Goal: Task Accomplishment & Management: Complete application form

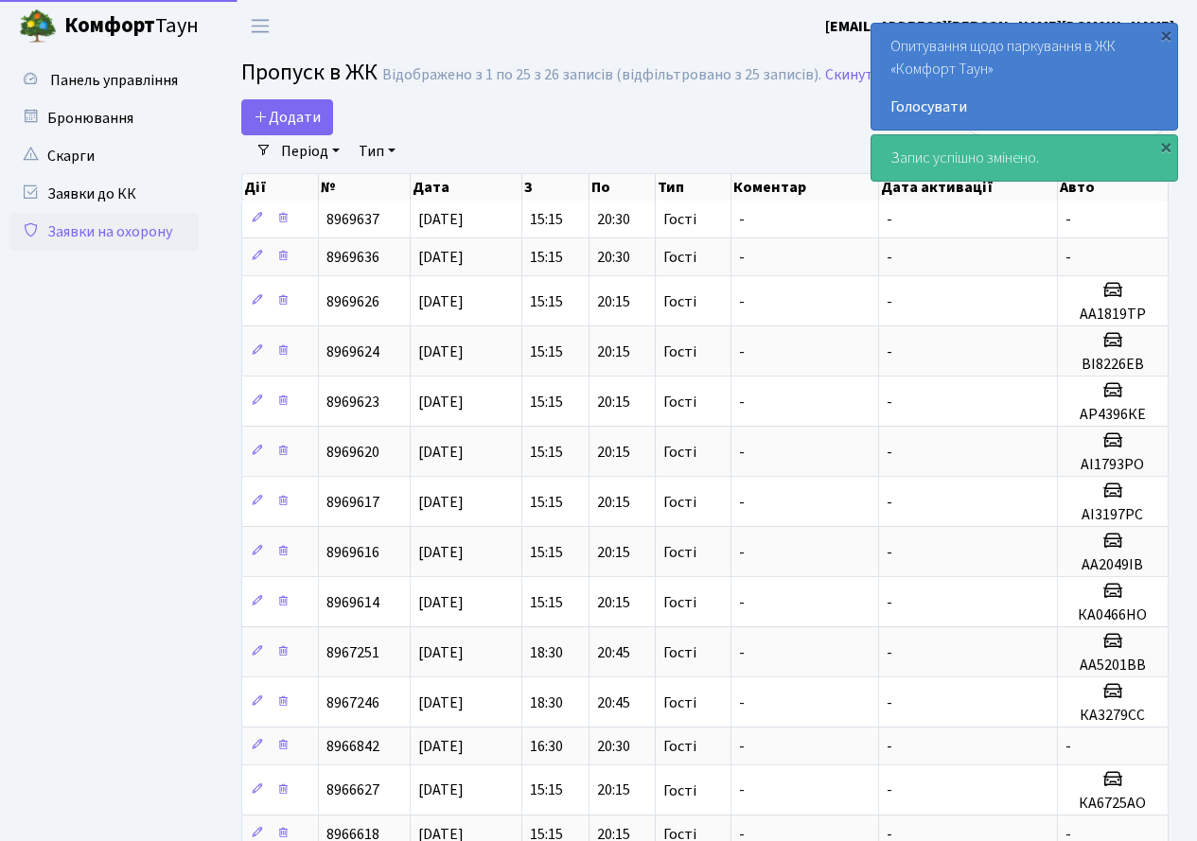
select select "25"
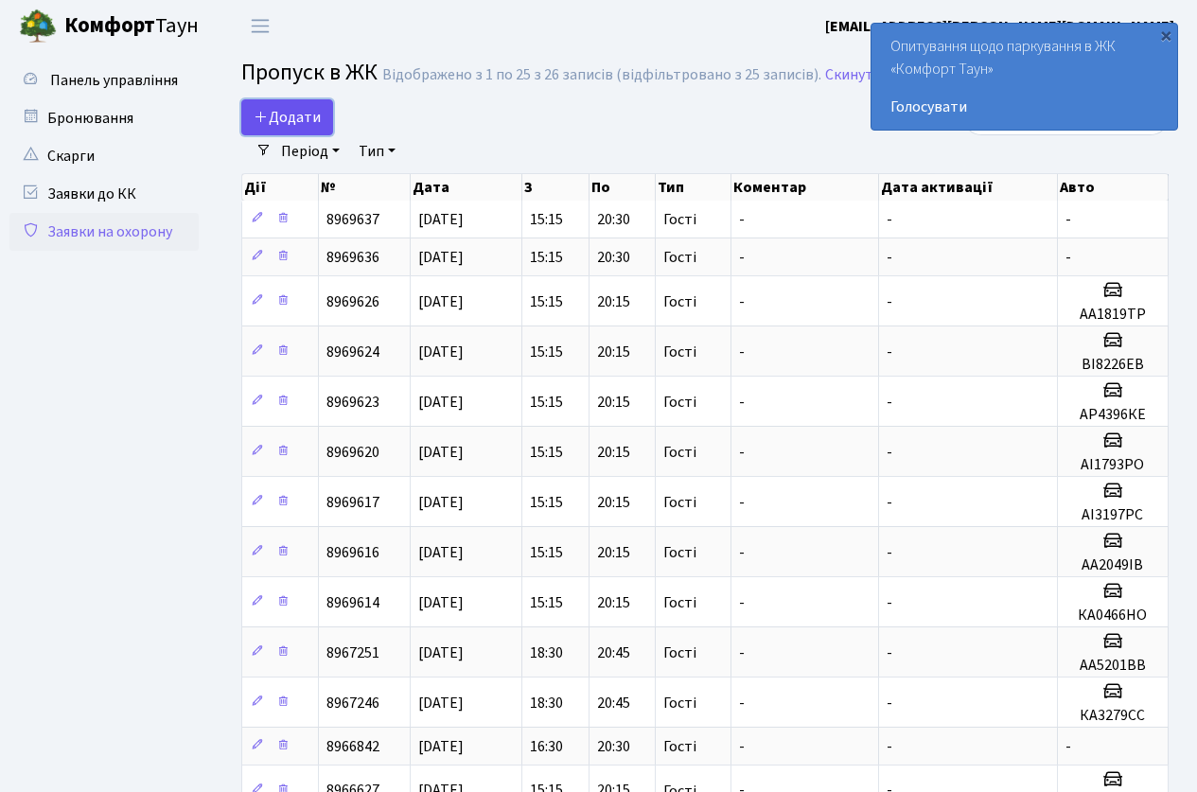
click at [281, 121] on span "Додати" at bounding box center [287, 117] width 67 height 21
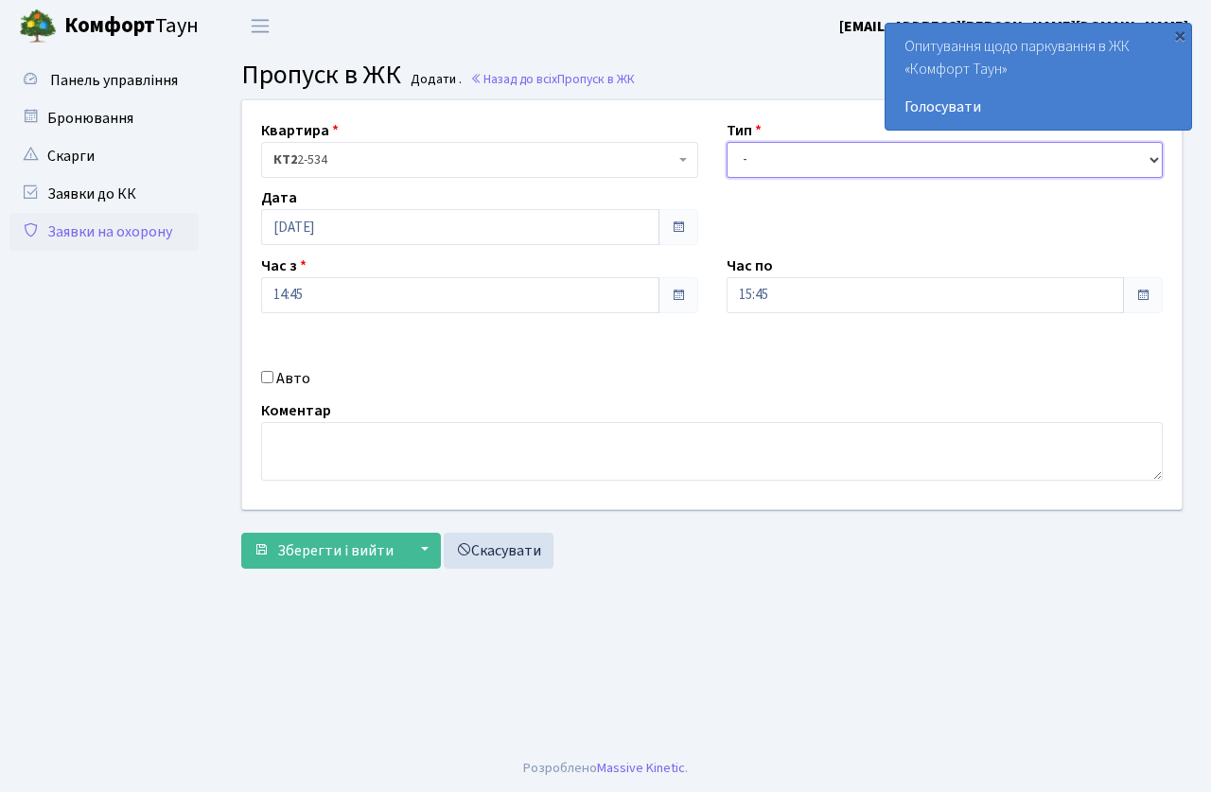
click at [789, 163] on select "- Доставка Таксі Гості Сервіс" at bounding box center [945, 160] width 437 height 36
select select "3"
click at [727, 142] on select "- Доставка Таксі Гості Сервіс" at bounding box center [945, 160] width 437 height 36
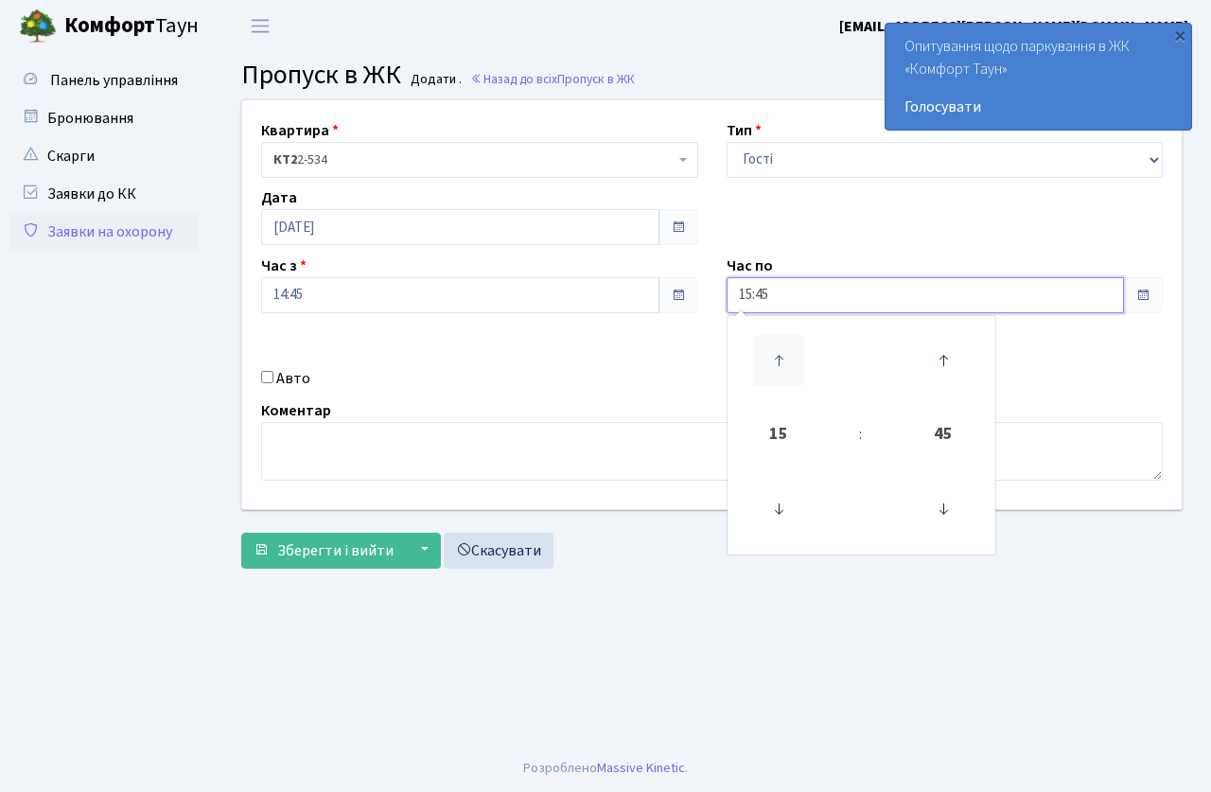
drag, startPoint x: 794, startPoint y: 293, endPoint x: 785, endPoint y: 339, distance: 46.2
click at [794, 295] on input "15:45" at bounding box center [926, 295] width 398 height 36
click at [781, 347] on icon at bounding box center [778, 360] width 51 height 51
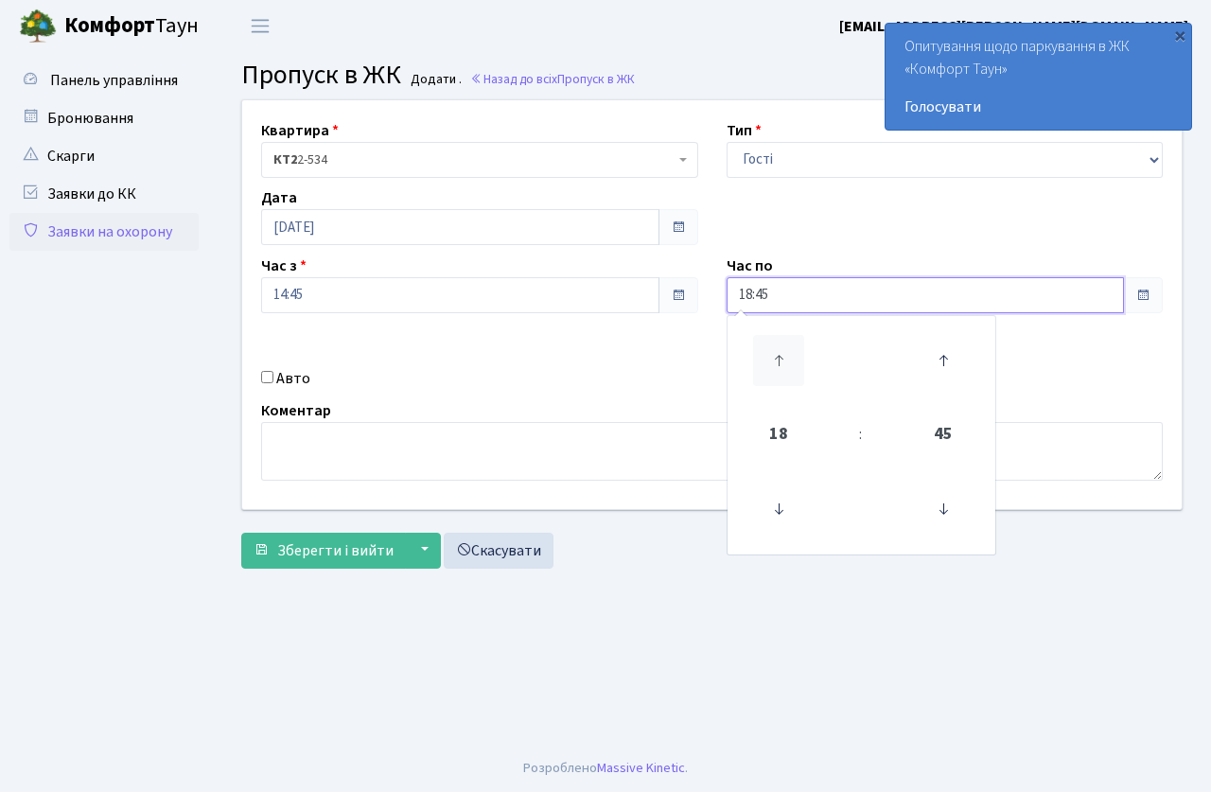
click at [781, 347] on icon at bounding box center [778, 360] width 51 height 51
type input "19:45"
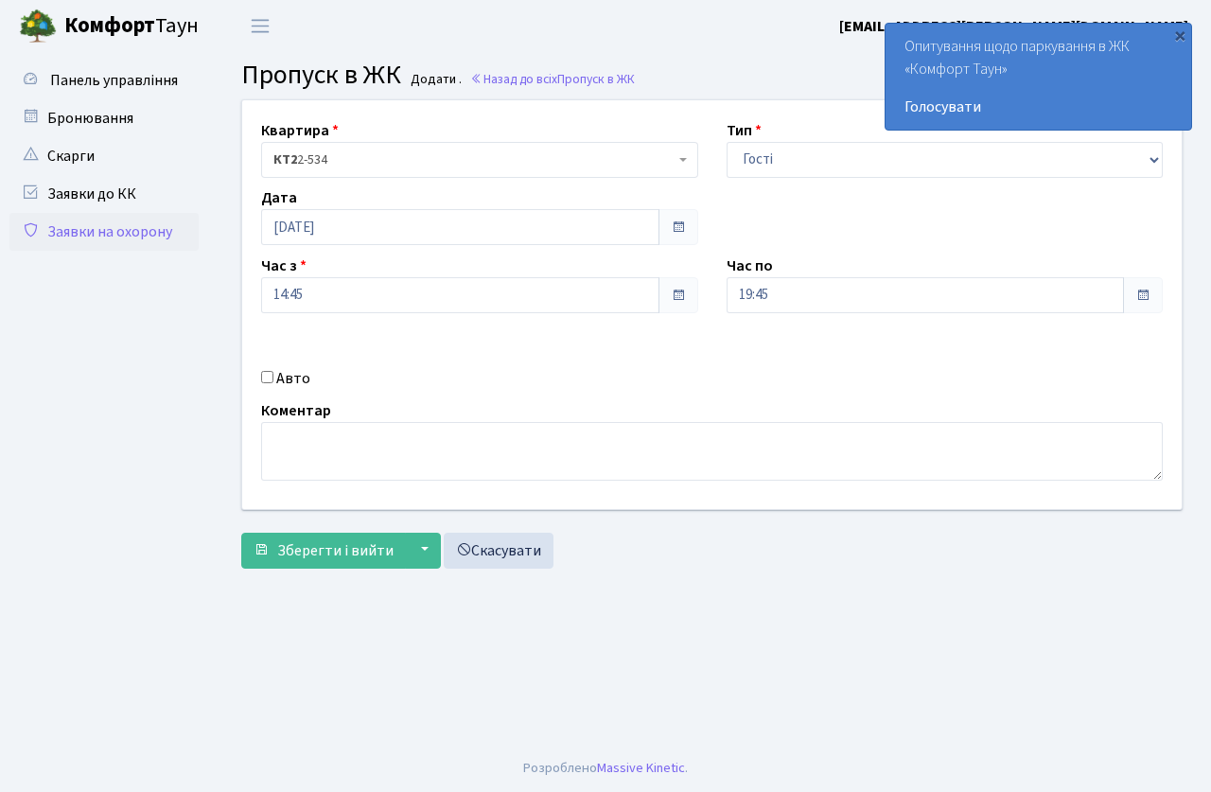
click at [658, 361] on div "Квартира <b>КТ2</b>&nbsp;&nbsp;&nbsp;2-534 КТ2 2-534 Тип - Доставка Таксі Гості…" at bounding box center [712, 304] width 968 height 409
click at [342, 562] on button "Зберегти і вийти" at bounding box center [323, 551] width 165 height 36
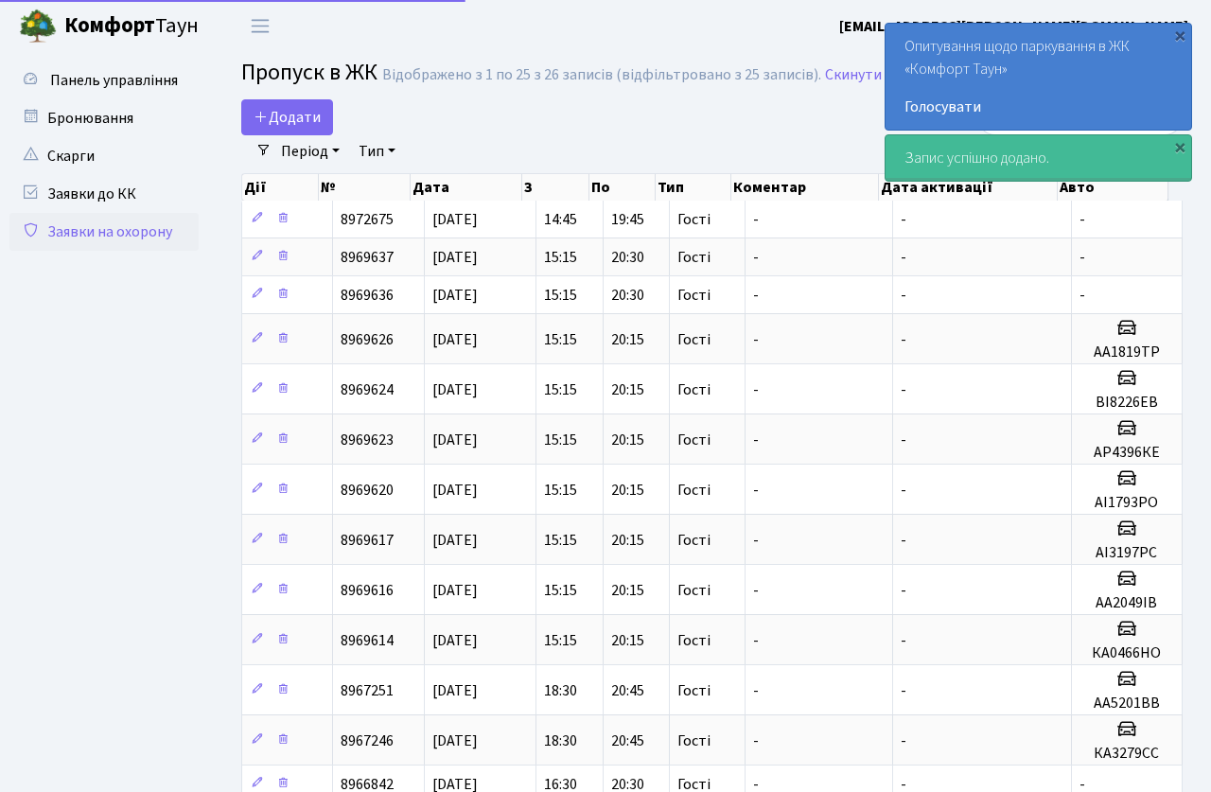
select select "25"
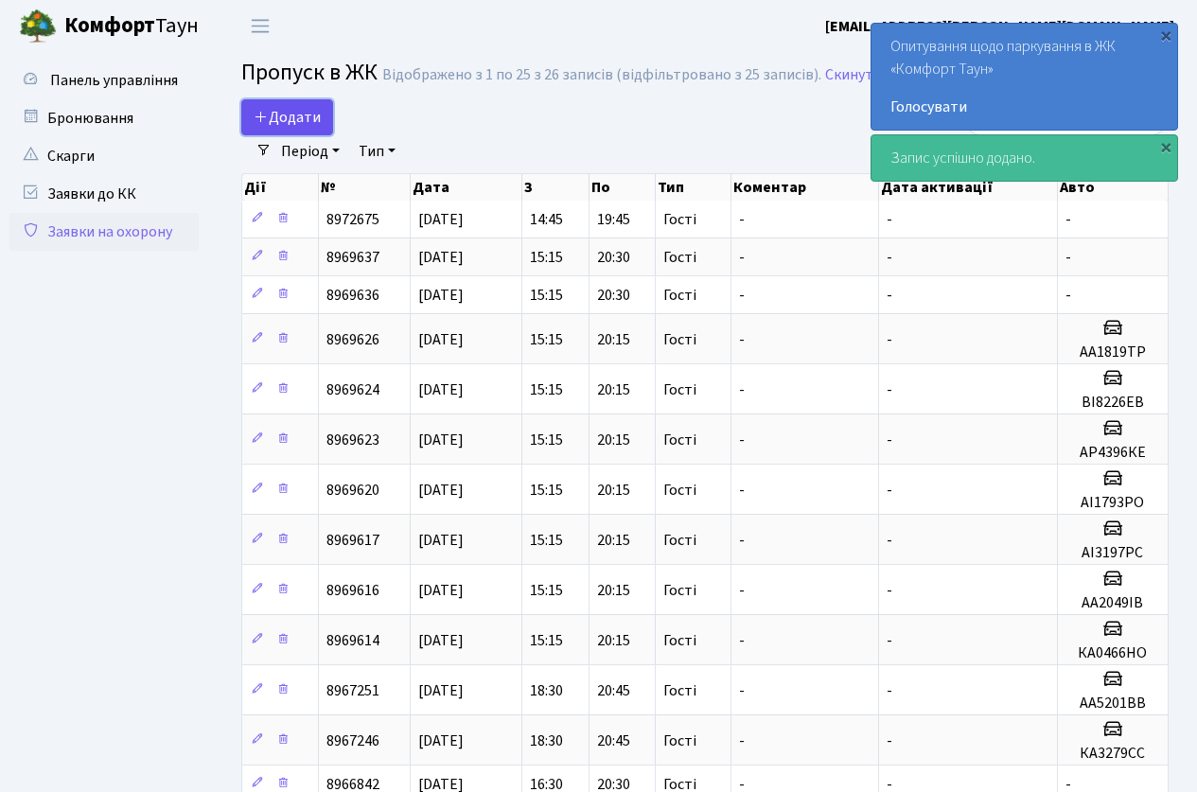
click at [281, 110] on span "Додати" at bounding box center [287, 117] width 67 height 21
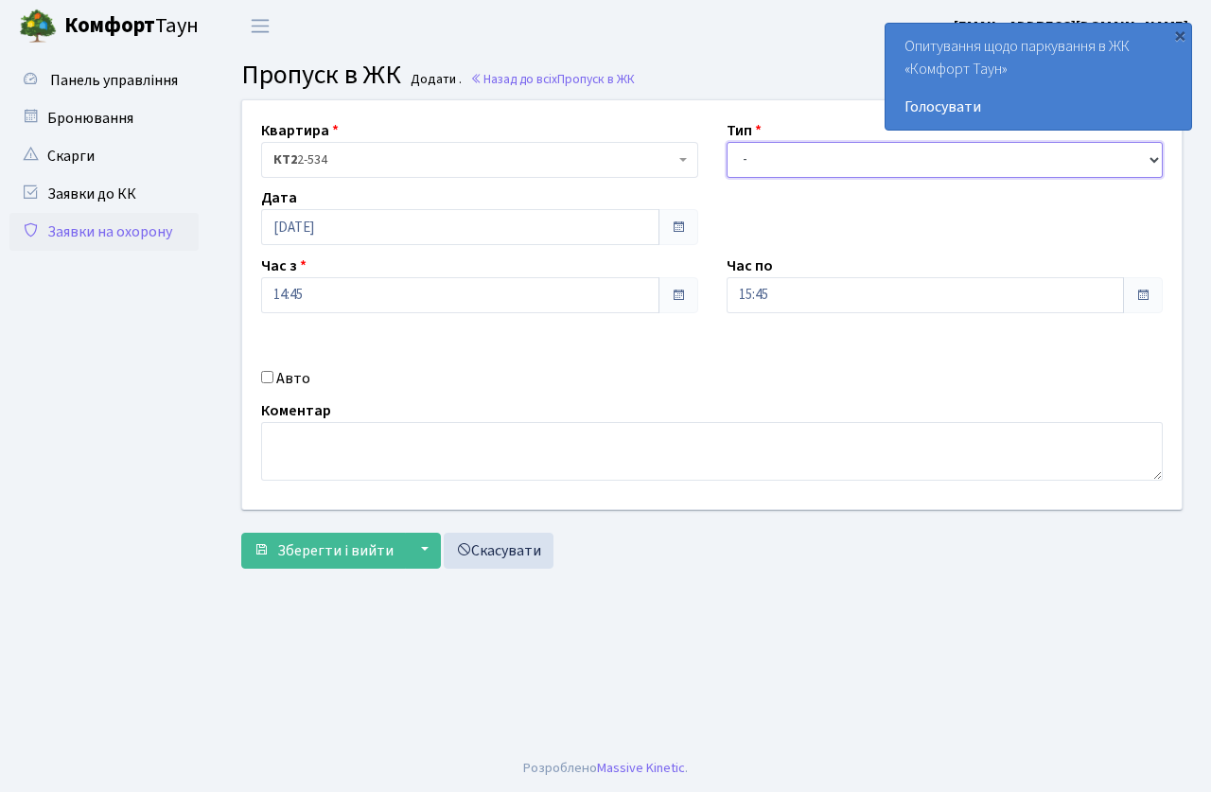
click at [779, 162] on select "- Доставка Таксі Гості Сервіс" at bounding box center [945, 160] width 437 height 36
select select "3"
click at [727, 142] on select "- Доставка Таксі Гості Сервіс" at bounding box center [945, 160] width 437 height 36
click at [780, 305] on input "15:45" at bounding box center [926, 295] width 398 height 36
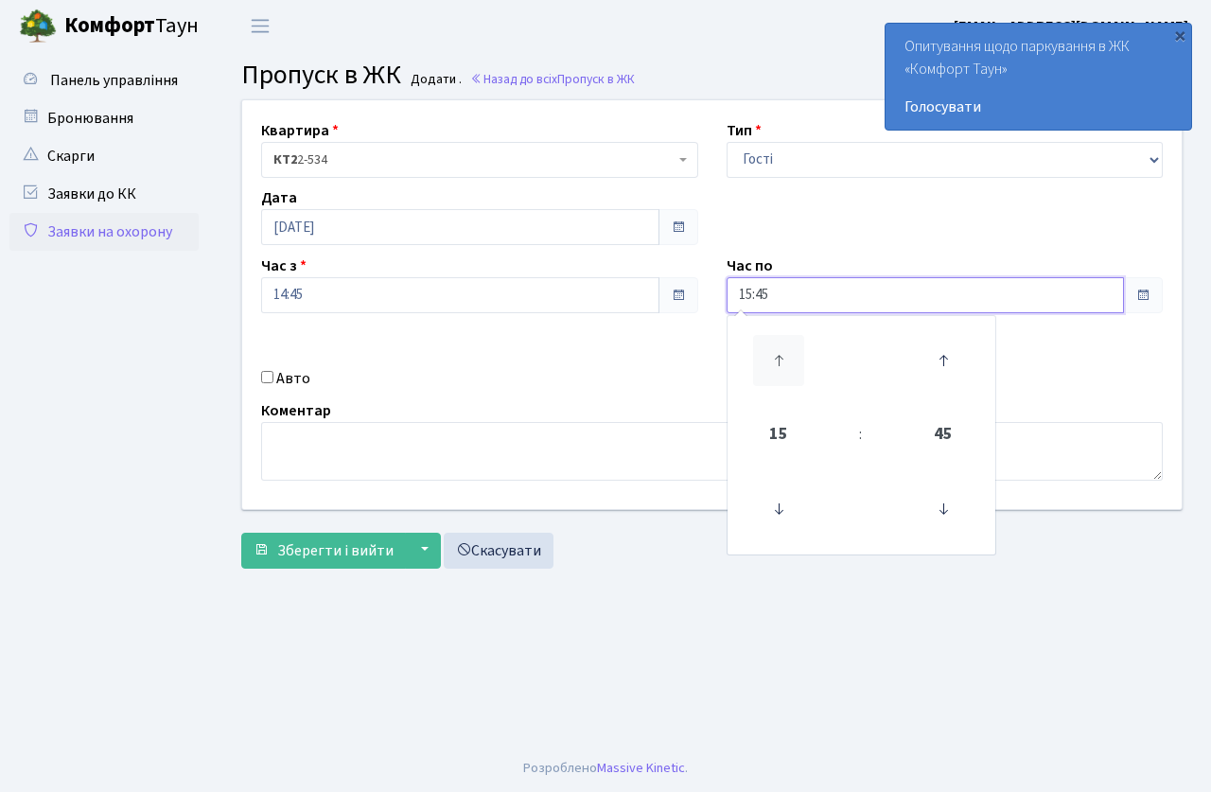
click at [768, 345] on icon at bounding box center [778, 360] width 51 height 51
click at [769, 345] on icon at bounding box center [778, 360] width 51 height 51
click at [770, 345] on icon at bounding box center [778, 360] width 51 height 51
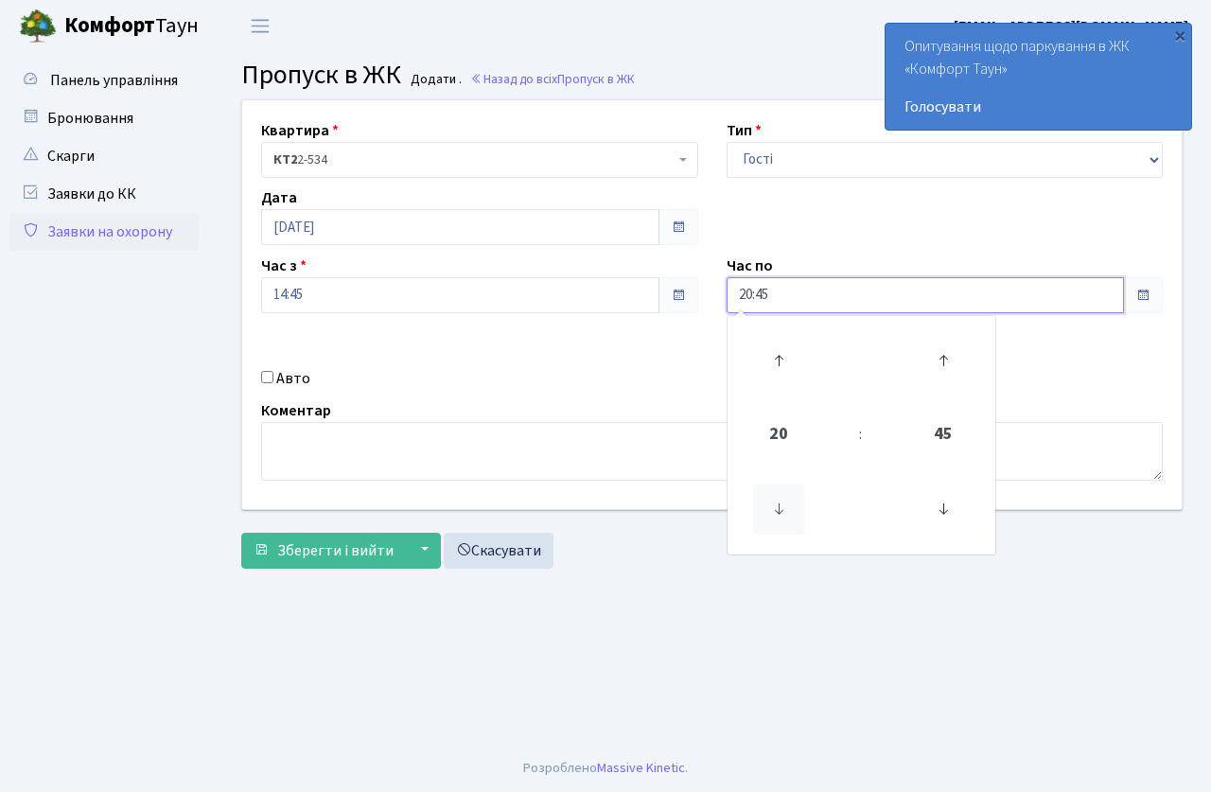
drag, startPoint x: 770, startPoint y: 510, endPoint x: 640, endPoint y: 429, distance: 153.0
click at [769, 505] on icon at bounding box center [778, 508] width 51 height 51
type input "19:45"
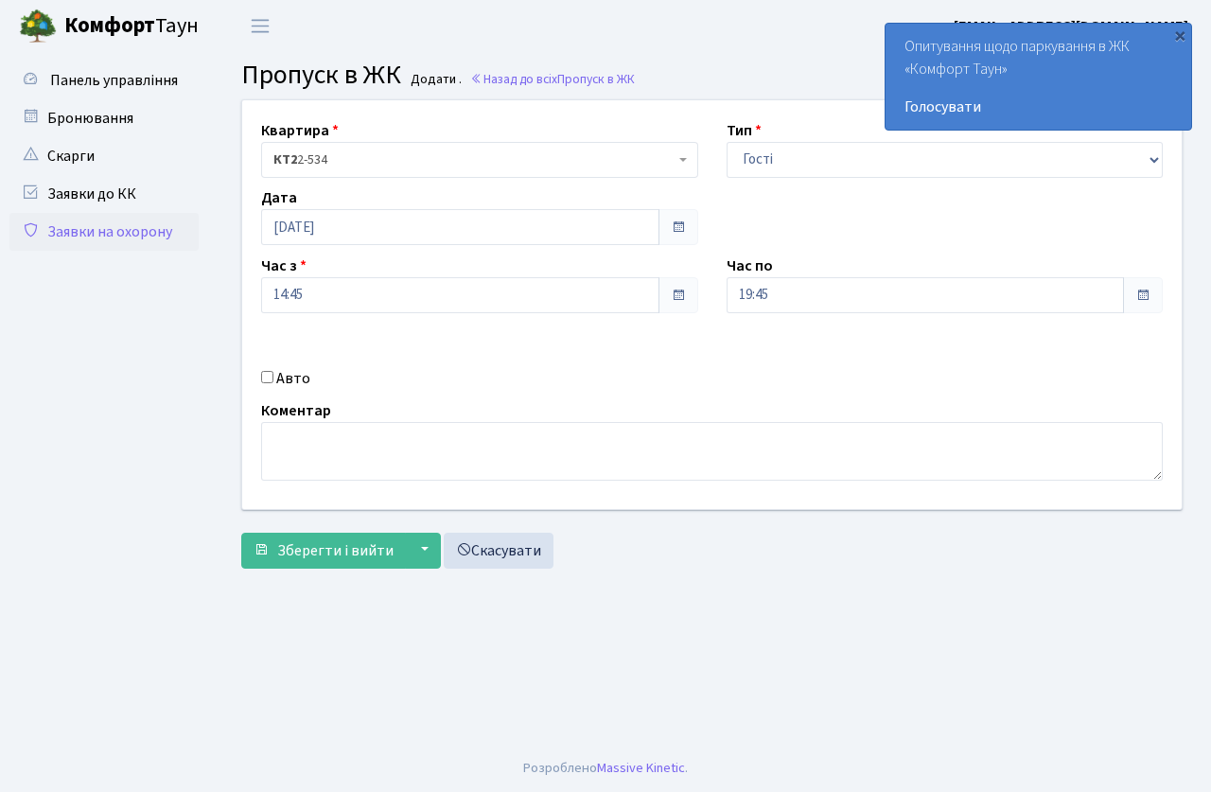
drag, startPoint x: 615, startPoint y: 414, endPoint x: 260, endPoint y: 312, distance: 369.2
click at [605, 414] on div "Коментар" at bounding box center [712, 439] width 930 height 81
click at [317, 548] on span "Зберегти і вийти" at bounding box center [335, 550] width 116 height 21
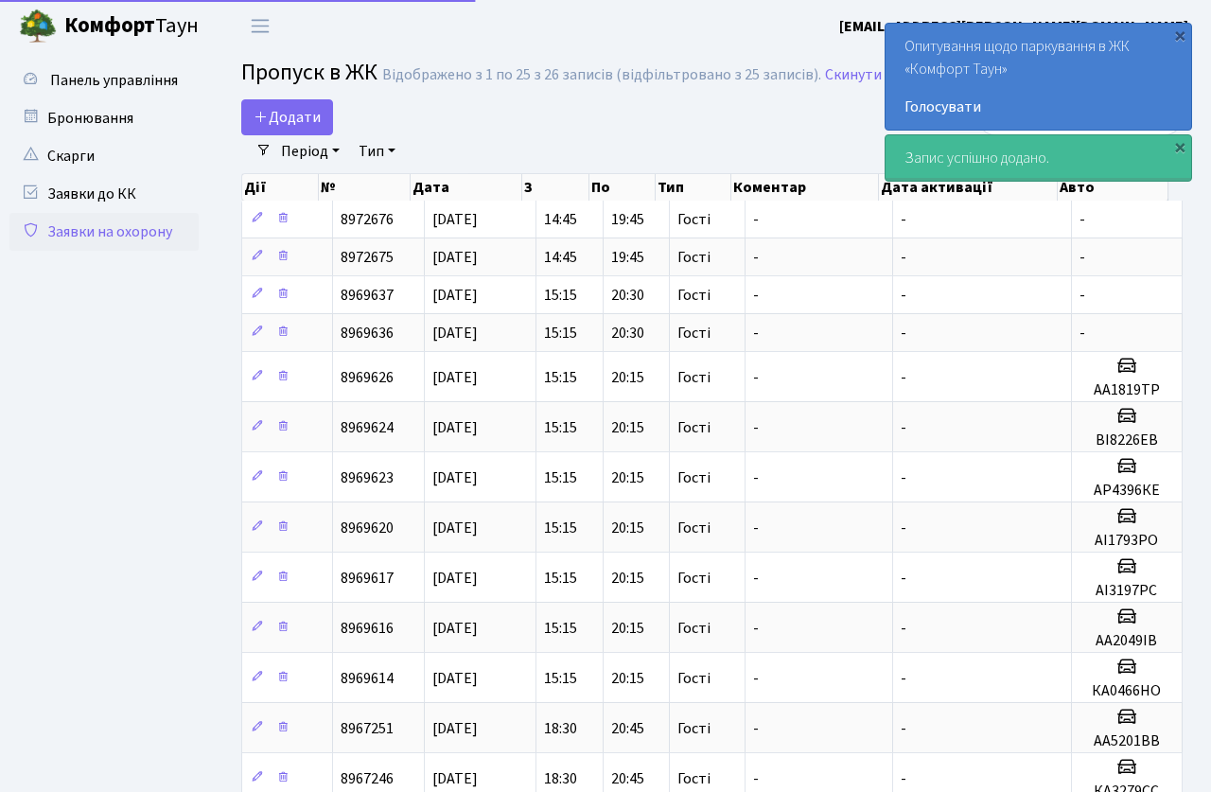
select select "25"
